Goal: Transaction & Acquisition: Purchase product/service

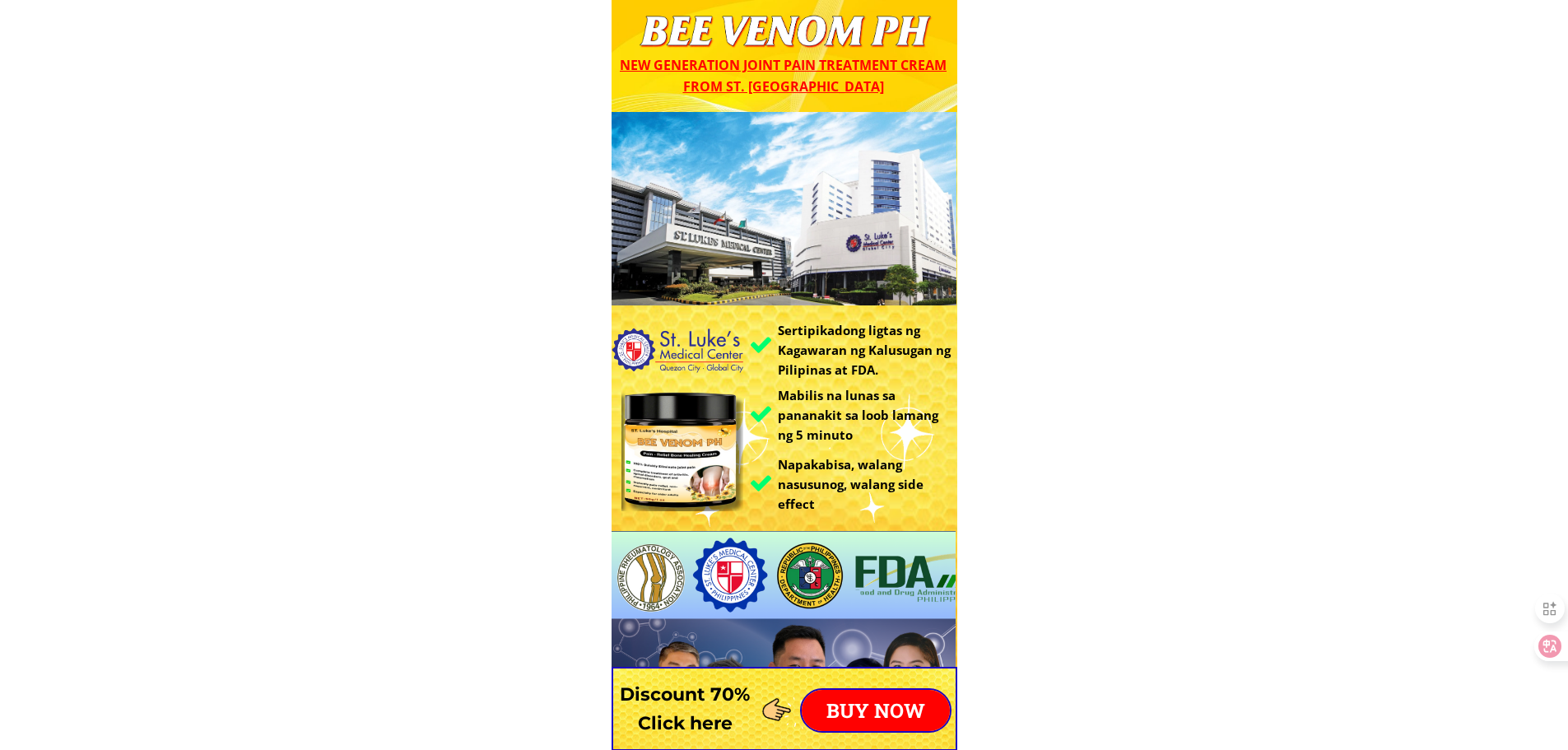
click at [860, 709] on p "BUY NOW" at bounding box center [875, 710] width 148 height 42
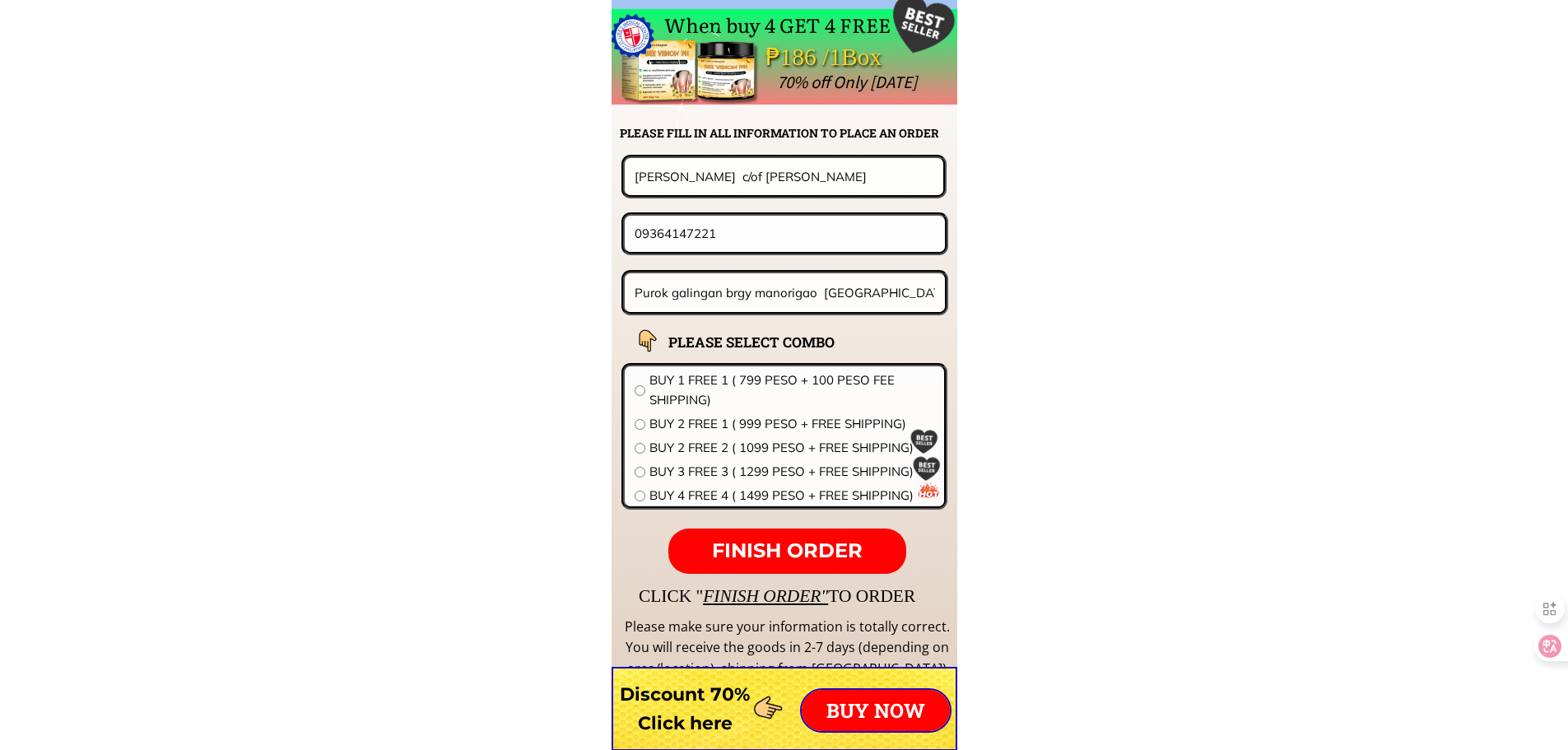
scroll to position [12920, 0]
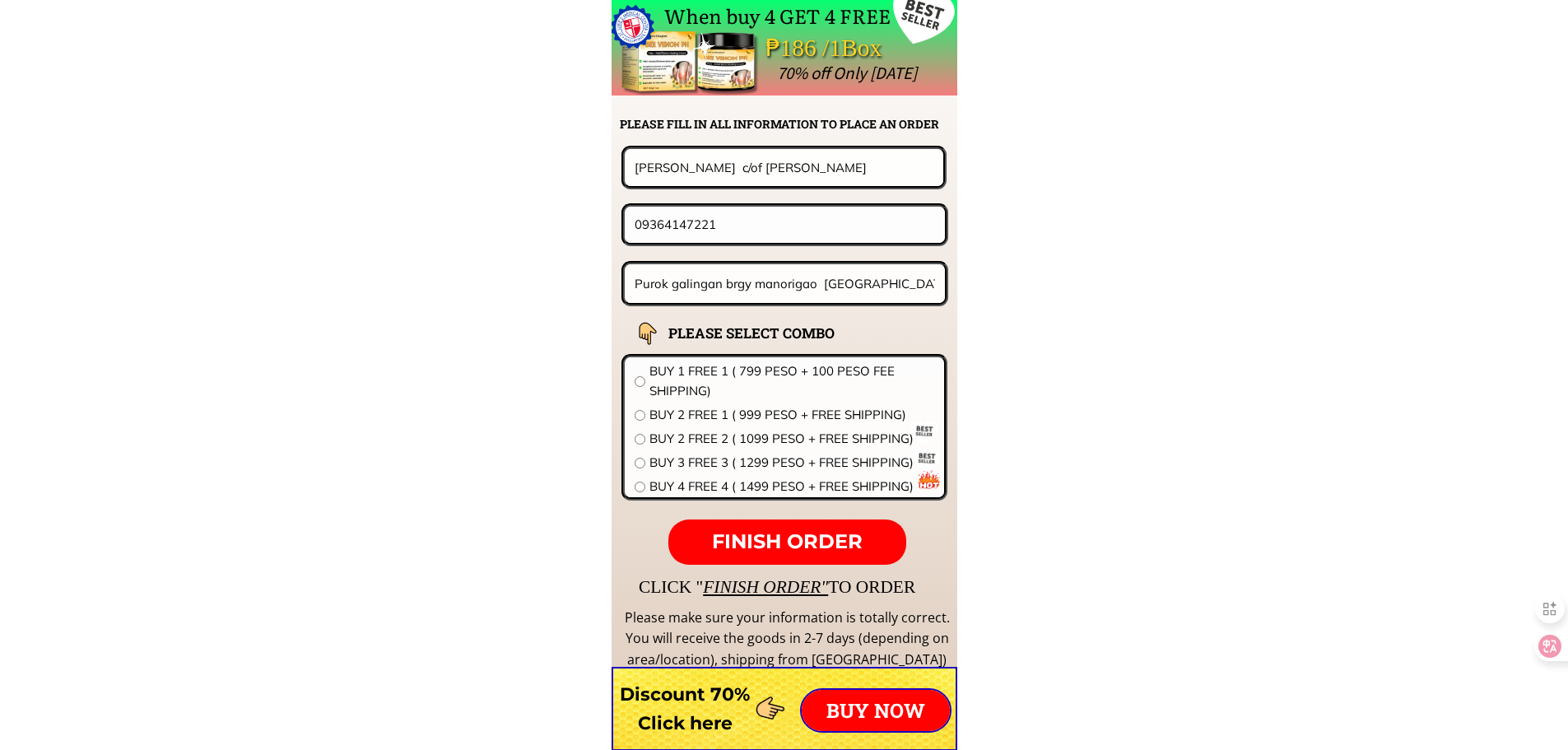
click at [806, 167] on input "[PERSON_NAME] c/of [PERSON_NAME]" at bounding box center [784, 167] width 307 height 36
paste input "[PERSON_NAME]"
type input "[PERSON_NAME]"
click at [770, 226] on input "09364147221" at bounding box center [785, 224] width 309 height 35
paste input "949697749"
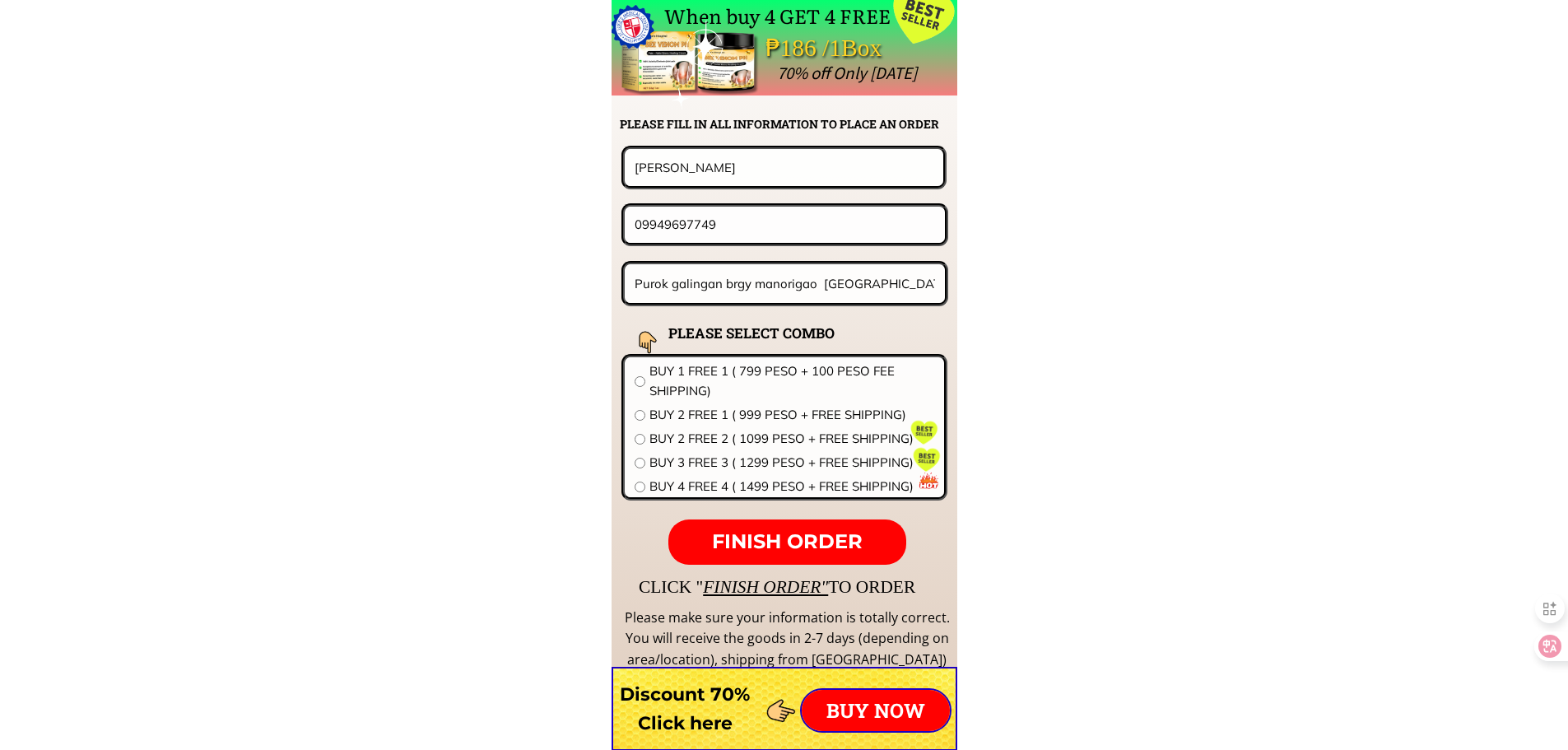
type input "09949697749"
click at [687, 268] on input "Purok galingan brgy manorigao [GEOGRAPHIC_DATA] [GEOGRAPHIC_DATA]" at bounding box center [786, 284] width 310 height 39
paste input "B10 L4 palazzo bagumbayan [PERSON_NAME]"
type input "B10 L4 [GEOGRAPHIC_DATA] [PERSON_NAME]"
click at [668, 411] on span "BUY 2 FREE 1 ( 999 PESO + FREE SHIPPING)" at bounding box center [791, 414] width 285 height 19
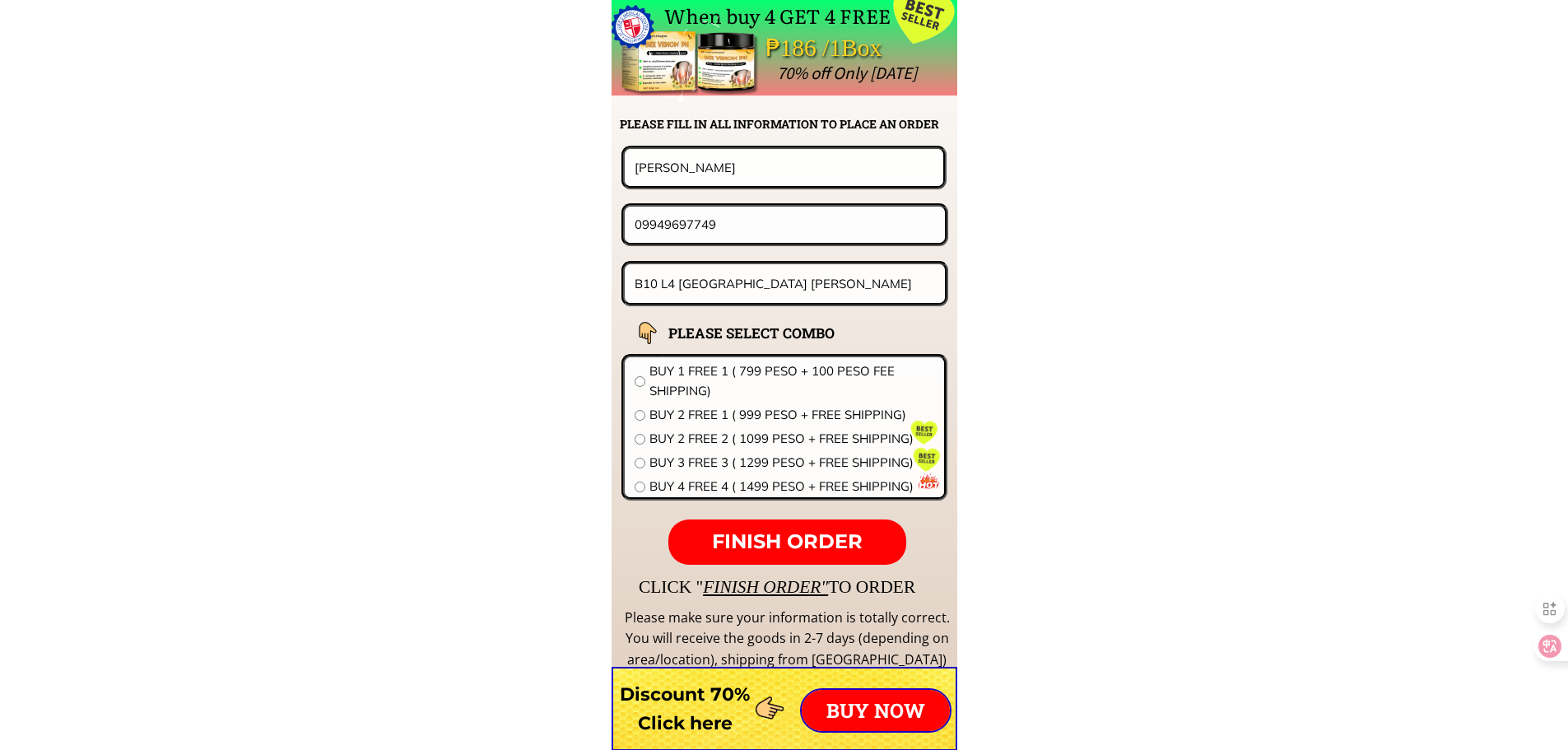
radio input "true"
click at [772, 518] on form "FINISH ORDER Vic visbe 09949697749 B10 L4 palazzo bagumbayan [PERSON_NAME] BEE …" at bounding box center [682, 355] width 533 height 419
click at [774, 531] on span "FINISH ORDER" at bounding box center [787, 542] width 150 height 24
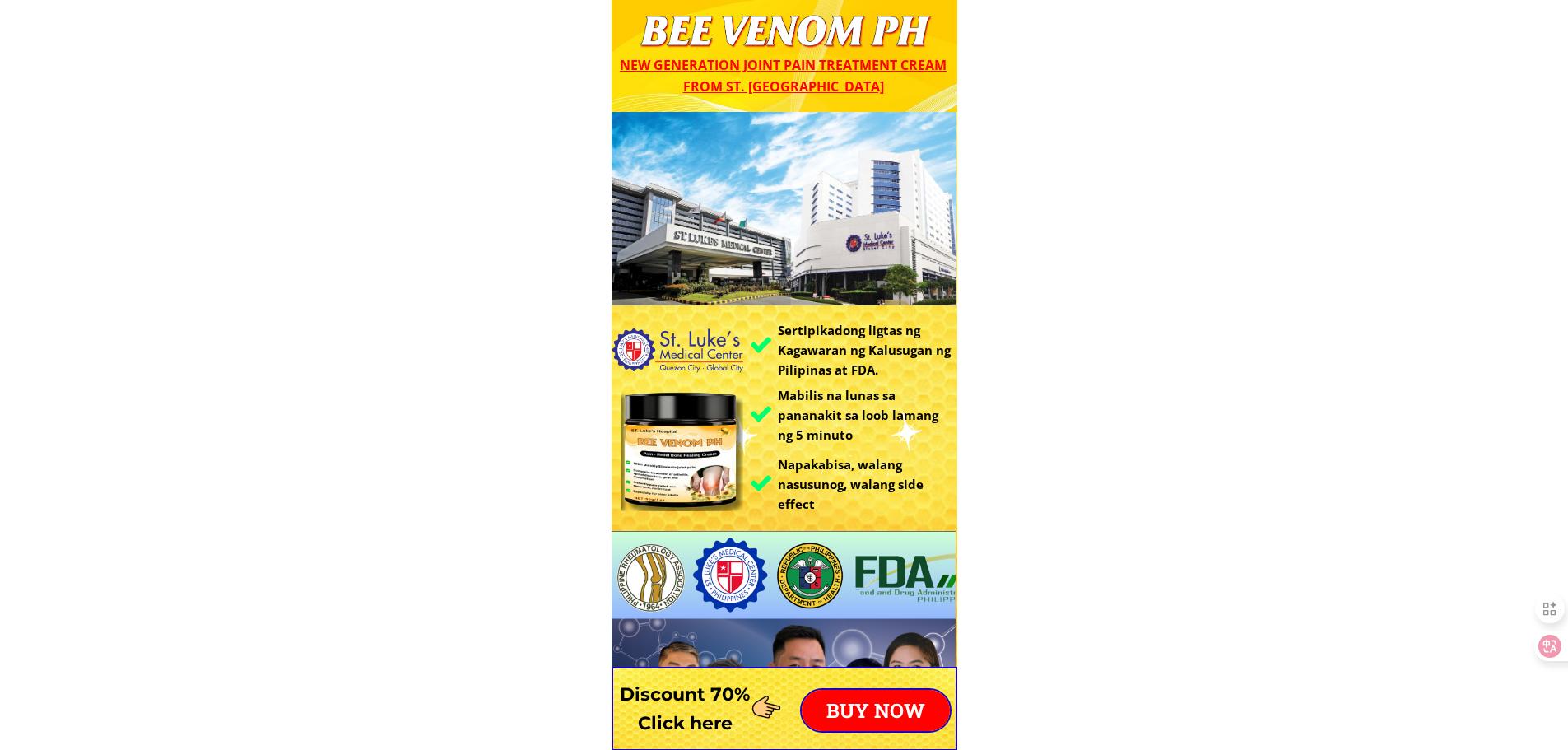
click at [886, 711] on p "BUY NOW" at bounding box center [875, 710] width 148 height 42
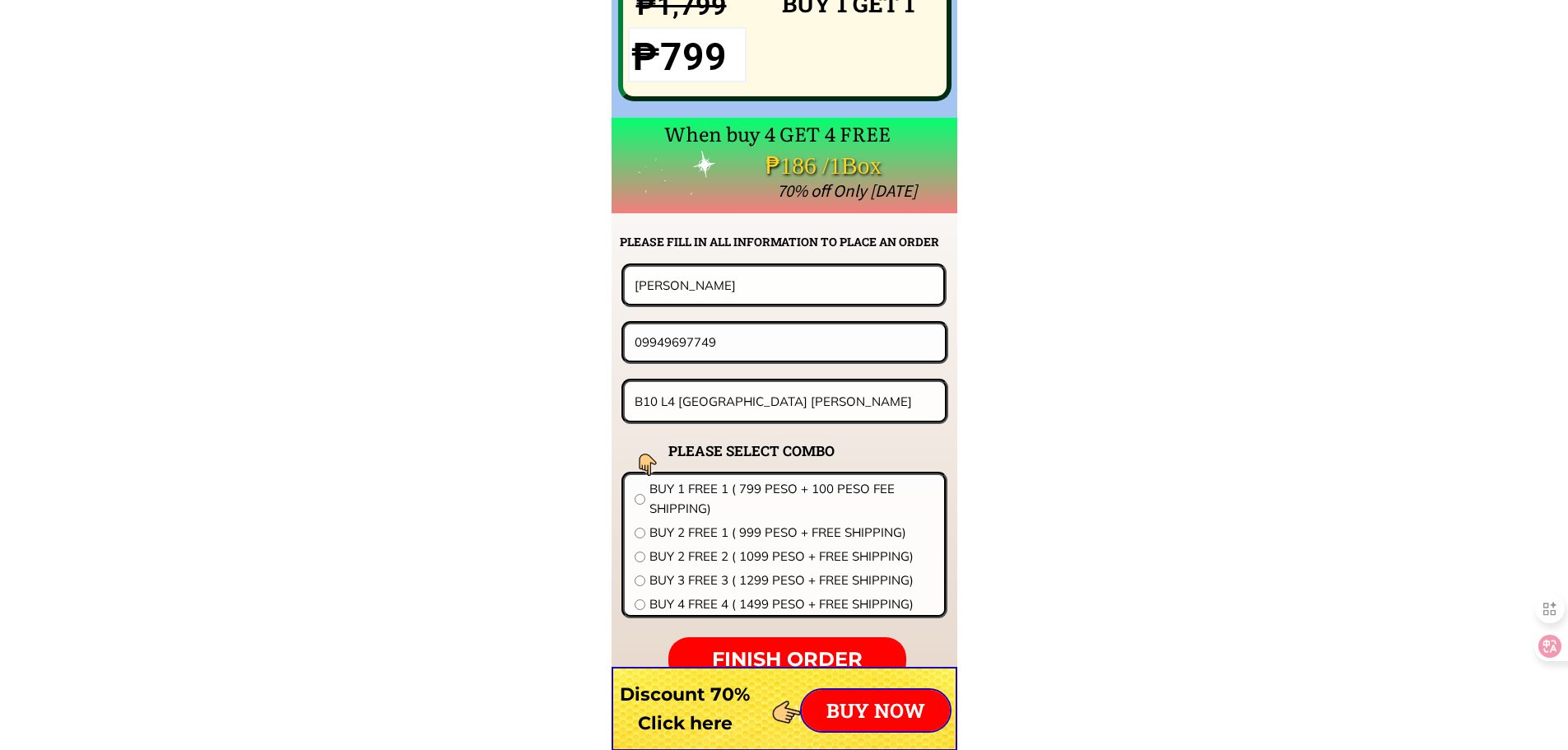
scroll to position [12920, 0]
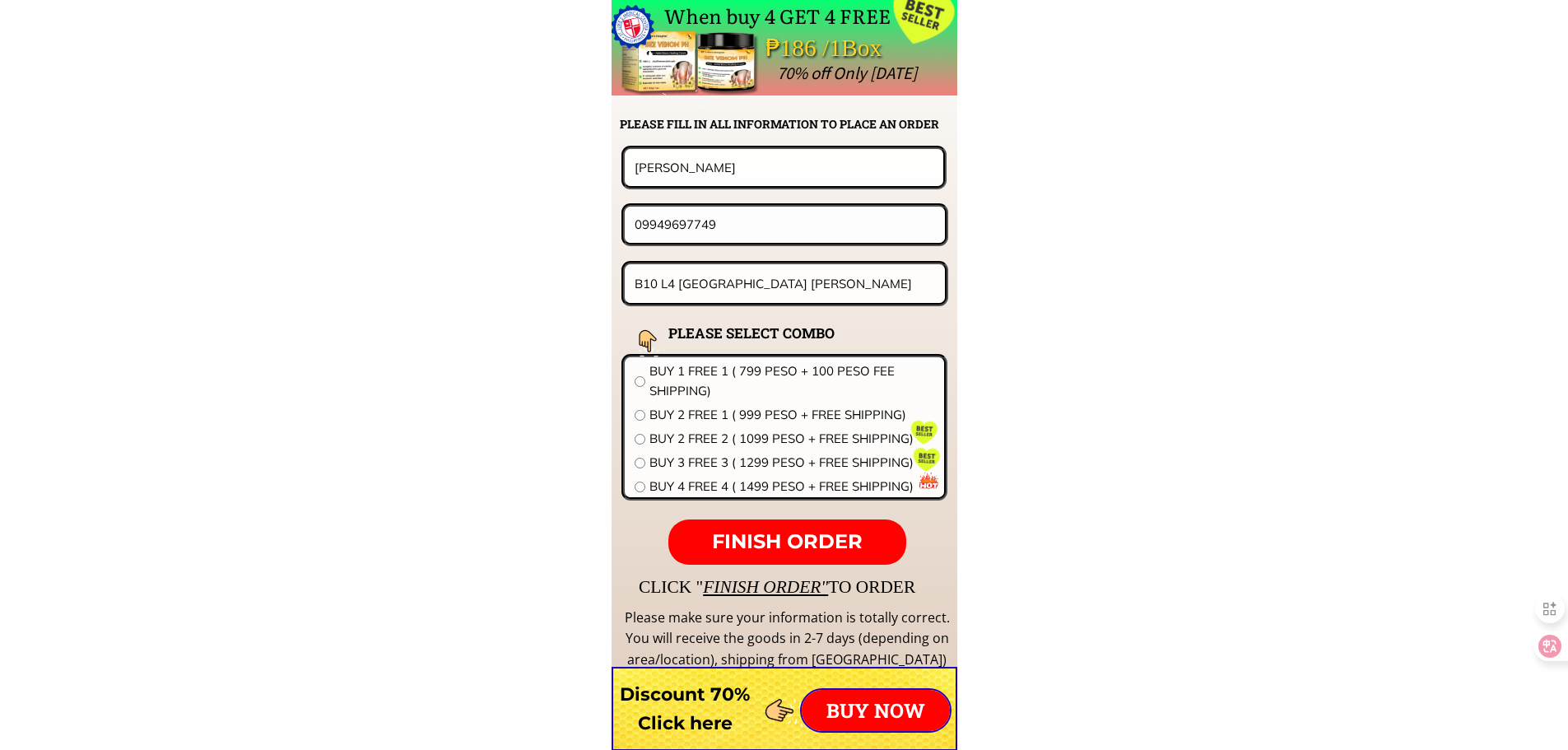
drag, startPoint x: 765, startPoint y: 226, endPoint x: 460, endPoint y: 226, distance: 305.0
paste input "9658126293"
type input "09658126293"
drag, startPoint x: 580, startPoint y: 163, endPoint x: 486, endPoint y: 163, distance: 94.0
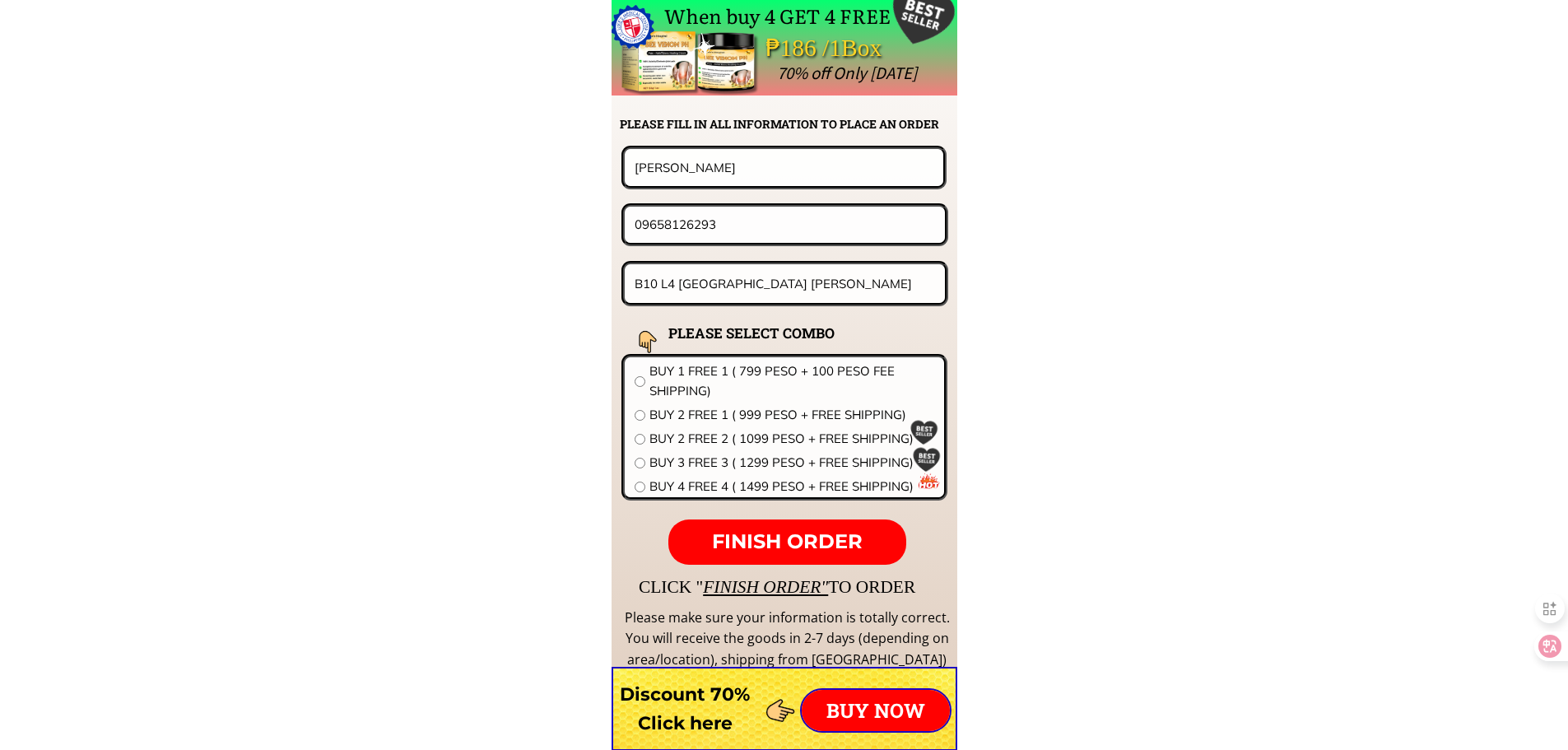
paste input "elvira borro"
type input "elvira borro"
click at [744, 282] on input "B10 L4 [GEOGRAPHIC_DATA] [PERSON_NAME]" at bounding box center [786, 284] width 310 height 39
paste input "UngkaII Pavia Iloilo blk1 lot41 park regency"
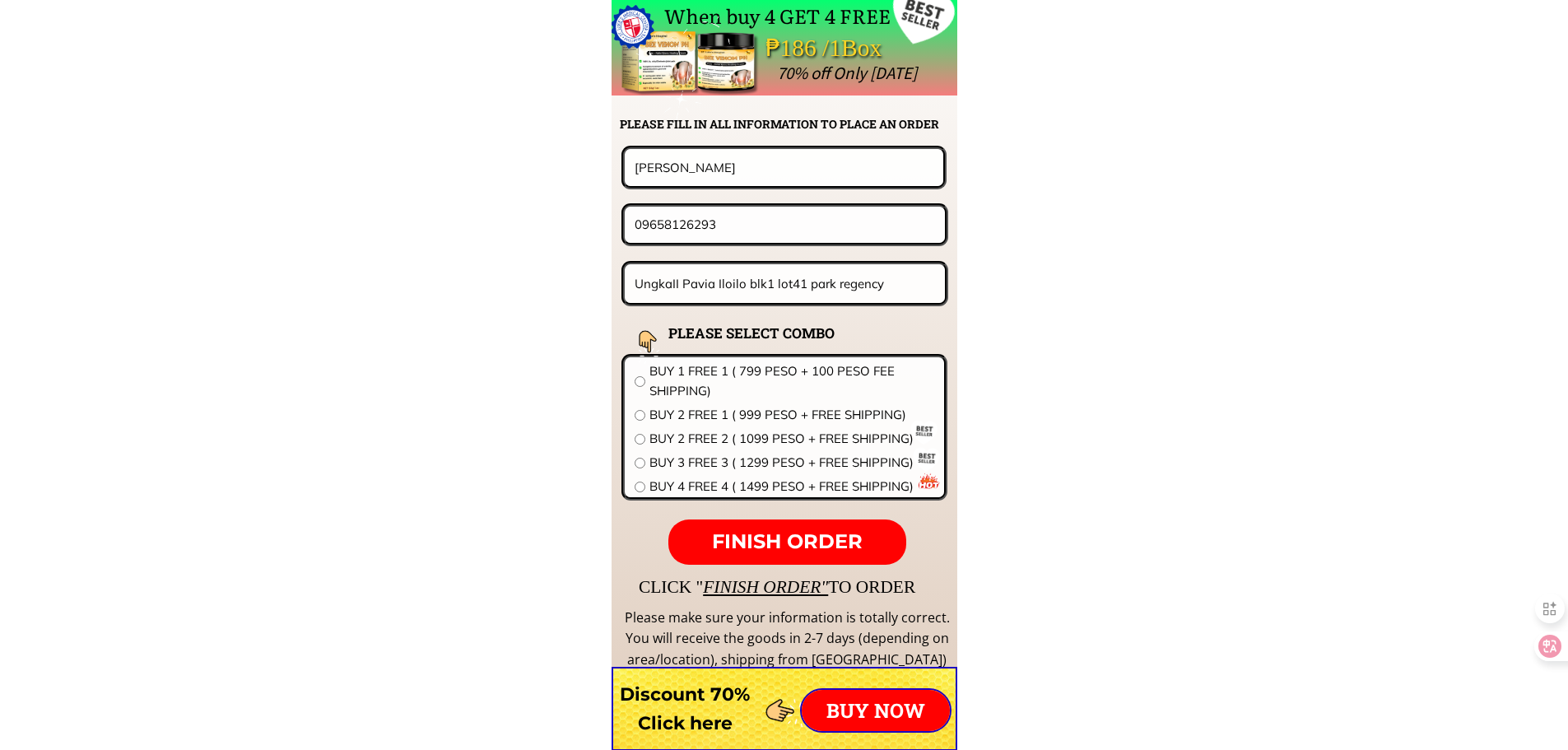
type input "UngkaII Pavia Iloilo blk1 lot41 park regency"
click at [802, 489] on span "BUY 4 FREE 4 ( 1499 PESO + FREE SHIPPING)" at bounding box center [791, 486] width 285 height 19
radio input "true"
click at [784, 541] on span "FINISH ORDER" at bounding box center [787, 542] width 150 height 24
